Goal: Task Accomplishment & Management: Complete application form

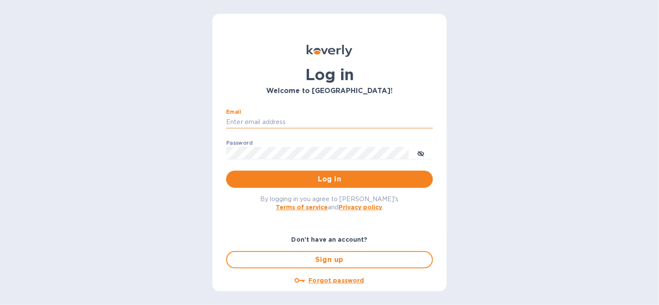
click at [310, 118] on input "Email" at bounding box center [329, 122] width 207 height 13
click at [388, 117] on input "Email" at bounding box center [329, 122] width 207 height 13
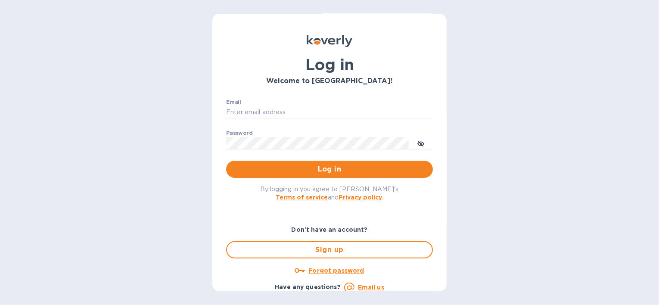
scroll to position [16, 0]
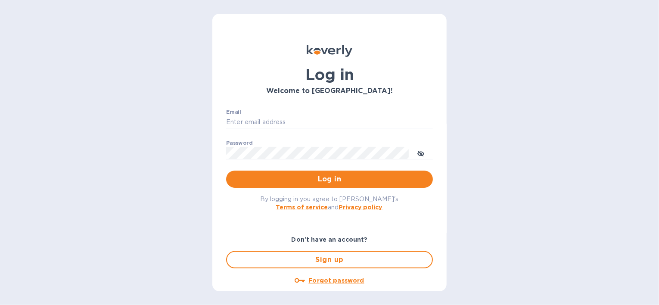
scroll to position [16, 0]
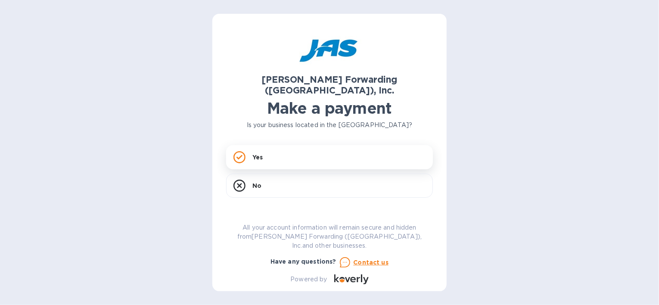
drag, startPoint x: 641, startPoint y: 0, endPoint x: 309, endPoint y: 146, distance: 363.1
click at [309, 146] on div "Yes" at bounding box center [329, 157] width 207 height 24
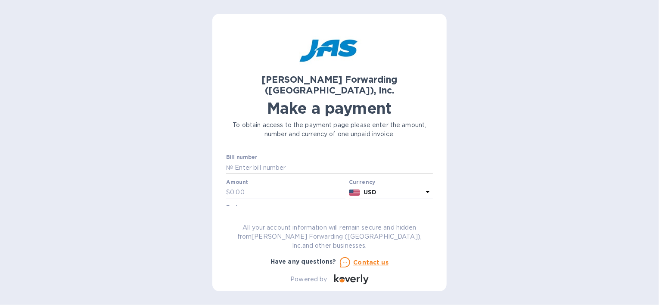
click at [336, 161] on input "text" at bounding box center [333, 167] width 200 height 13
type input "BNA503362504"
click at [295, 186] on input "text" at bounding box center [287, 192] width 115 height 13
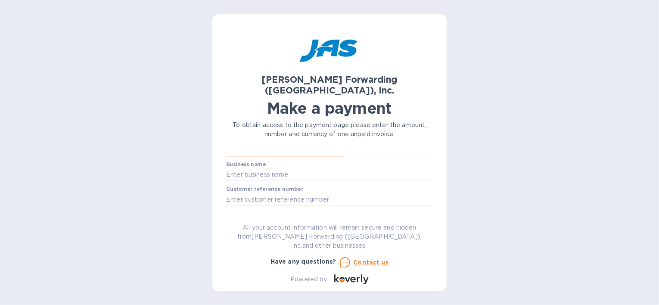
scroll to position [43, 0]
type input "3,667.41"
click at [290, 168] on input "text" at bounding box center [329, 174] width 207 height 13
type input "HealthSmart Foods"
click at [256, 193] on input "text" at bounding box center [329, 199] width 207 height 13
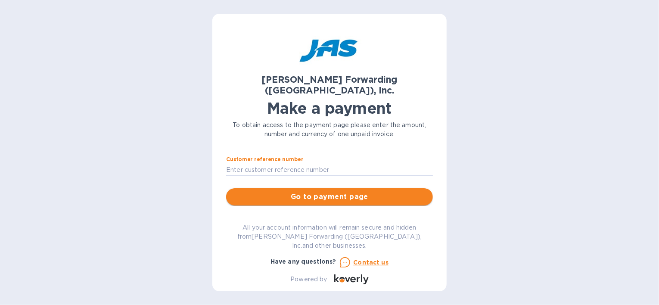
scroll to position [86, 0]
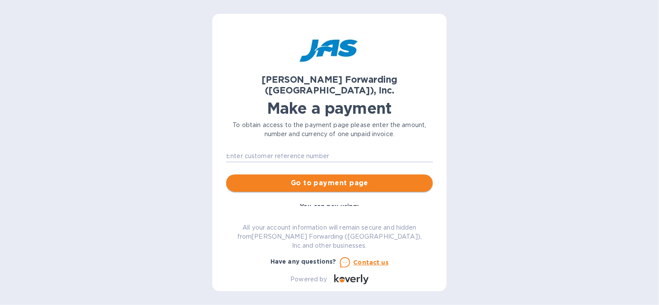
click at [360, 178] on span "Go to payment page" at bounding box center [329, 183] width 193 height 10
